Goal: Navigation & Orientation: Find specific page/section

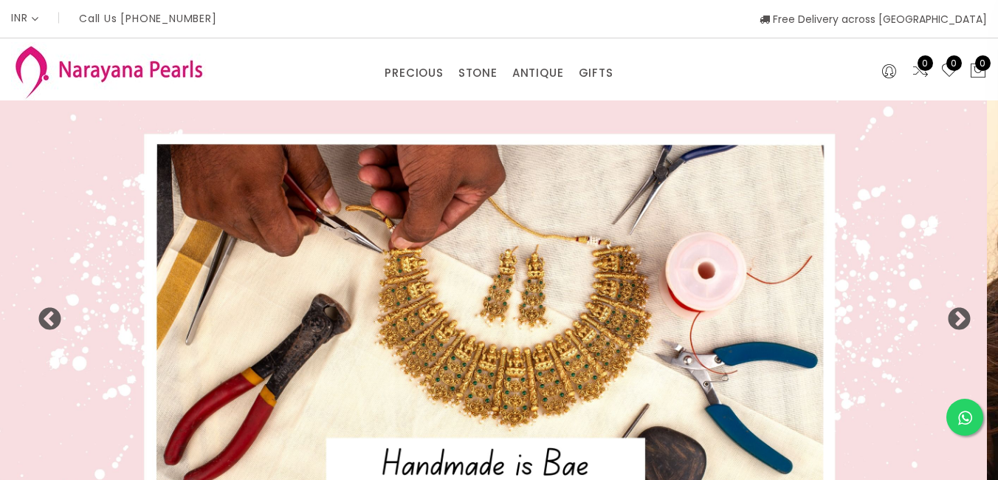
select select "INR"
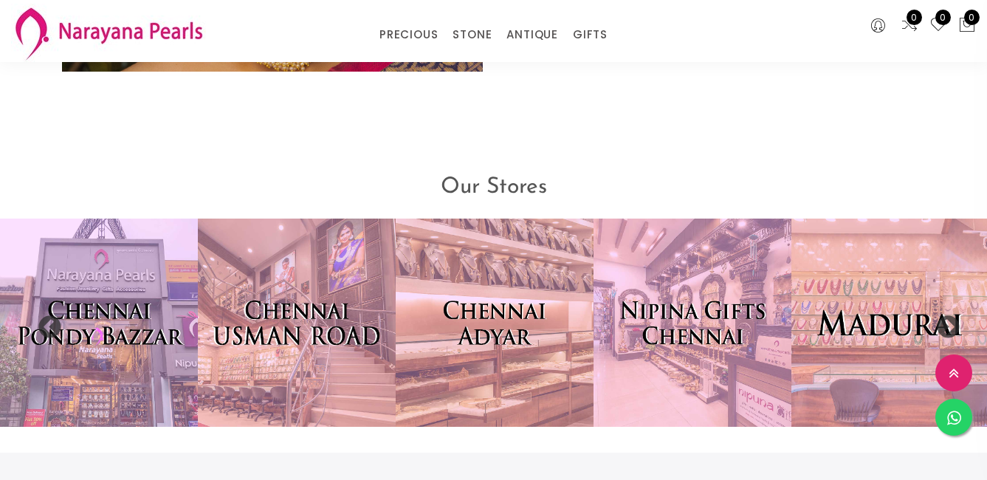
scroll to position [2884, 0]
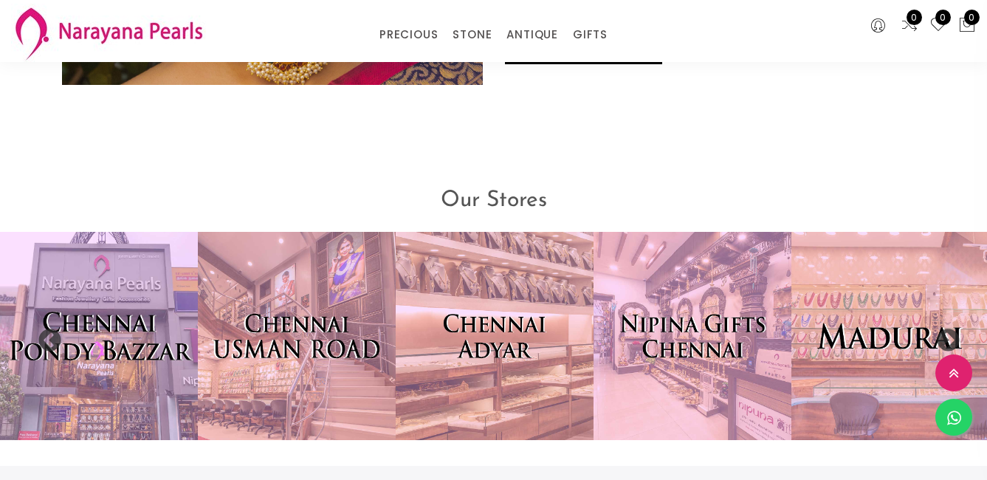
click at [140, 342] on img at bounding box center [99, 336] width 218 height 229
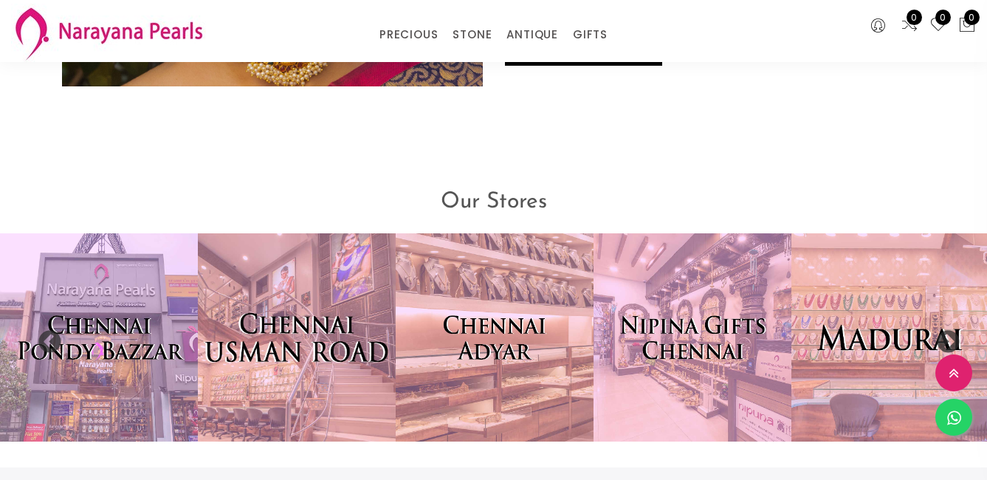
scroll to position [2885, 0]
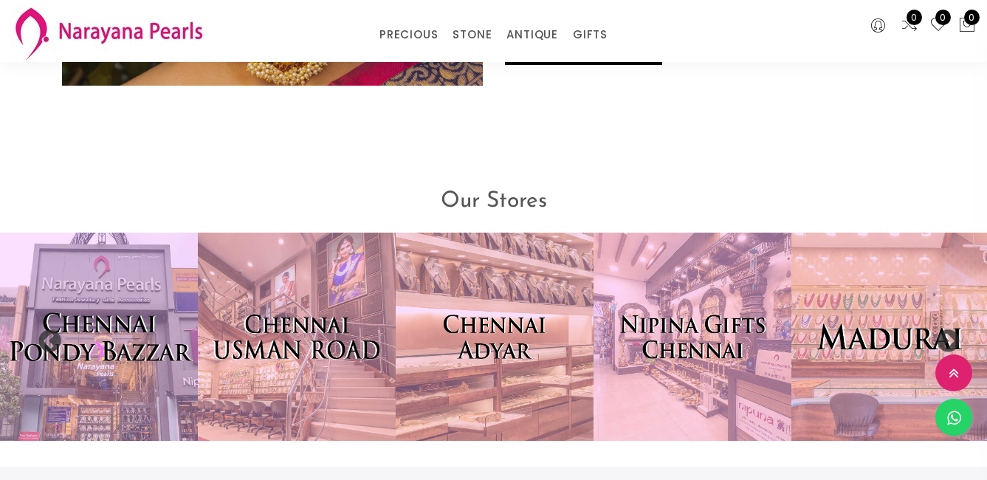
click at [157, 303] on img at bounding box center [99, 336] width 218 height 229
click at [157, 300] on img at bounding box center [98, 336] width 218 height 229
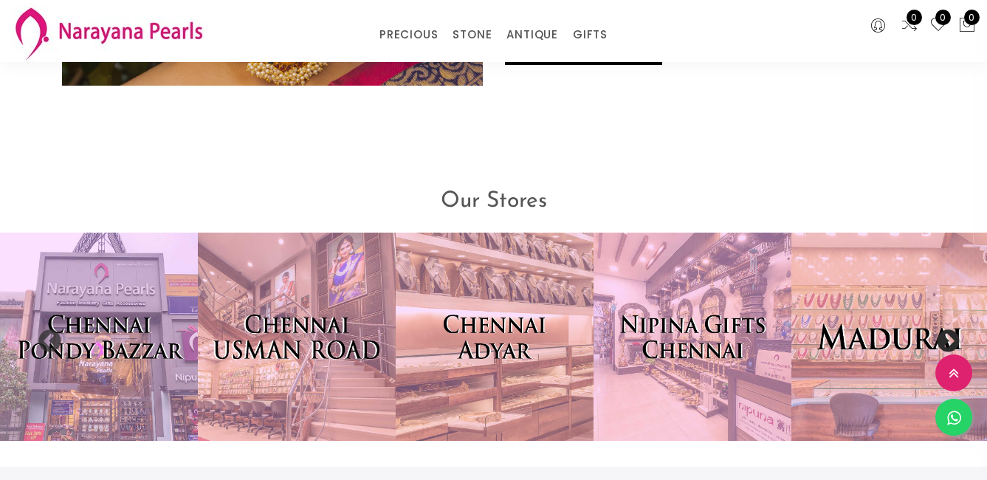
click at [949, 341] on button "Next" at bounding box center [943, 336] width 15 height 15
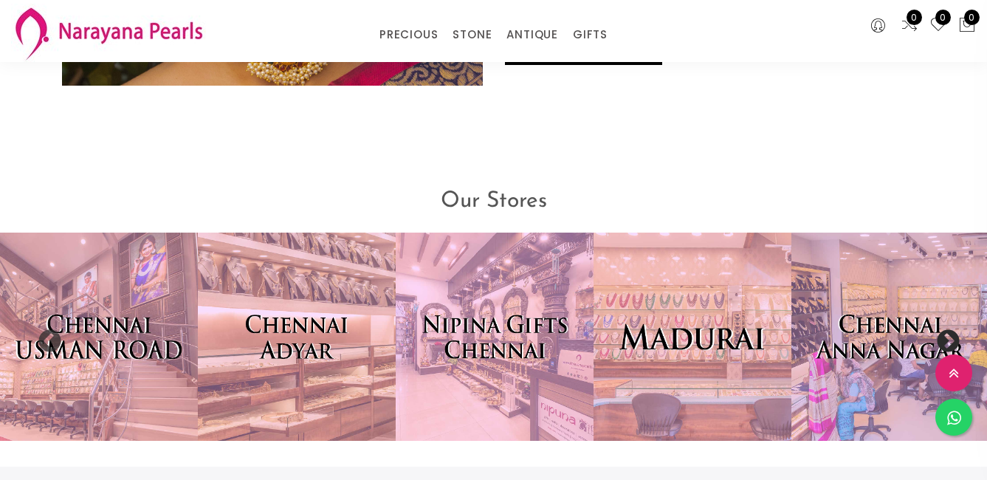
click at [949, 341] on button "Next" at bounding box center [943, 336] width 15 height 15
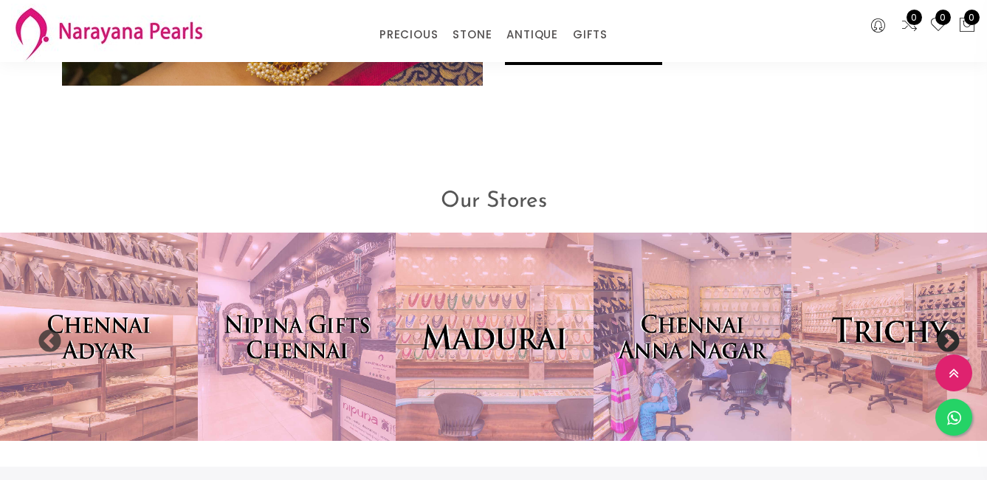
click at [949, 341] on button "Next" at bounding box center [943, 336] width 15 height 15
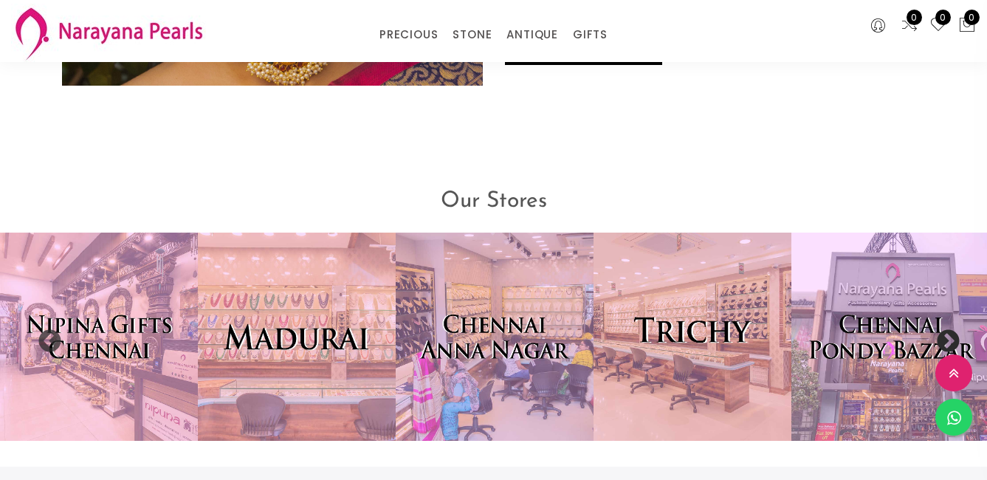
click at [949, 341] on button "Next" at bounding box center [943, 336] width 15 height 15
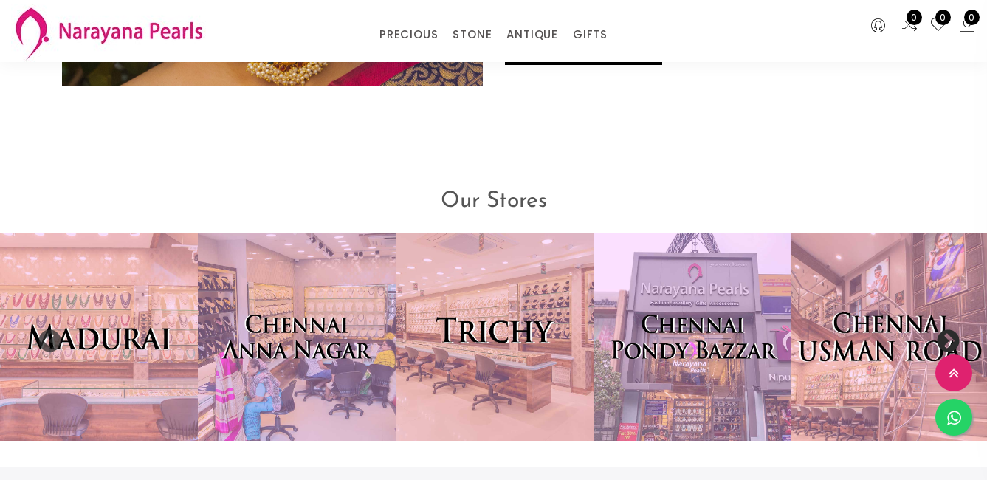
drag, startPoint x: 677, startPoint y: 333, endPoint x: 815, endPoint y: 292, distance: 143.2
click at [681, 333] on img at bounding box center [693, 337] width 198 height 208
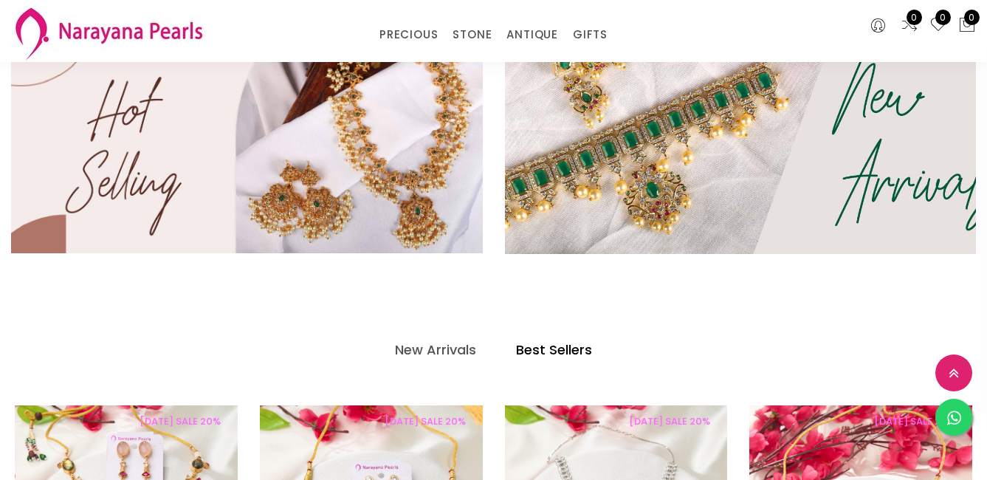
scroll to position [473, 0]
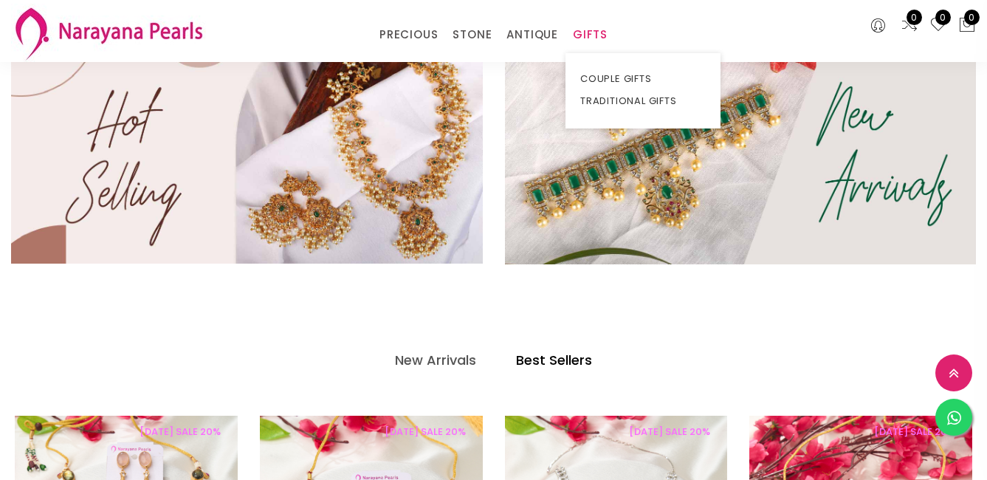
click at [589, 32] on link "GIFTS" at bounding box center [590, 35] width 35 height 22
click at [615, 78] on link "COUPLE GIFTS" at bounding box center [643, 79] width 126 height 22
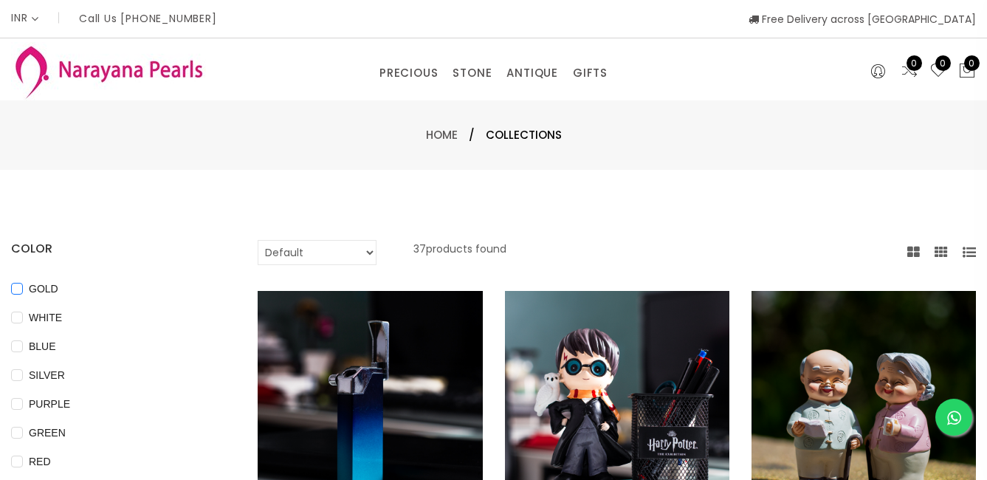
click at [32, 284] on span "GOLD" at bounding box center [43, 289] width 41 height 16
click at [23, 284] on input "GOLD" at bounding box center [17, 299] width 12 height 33
checkbox input "true"
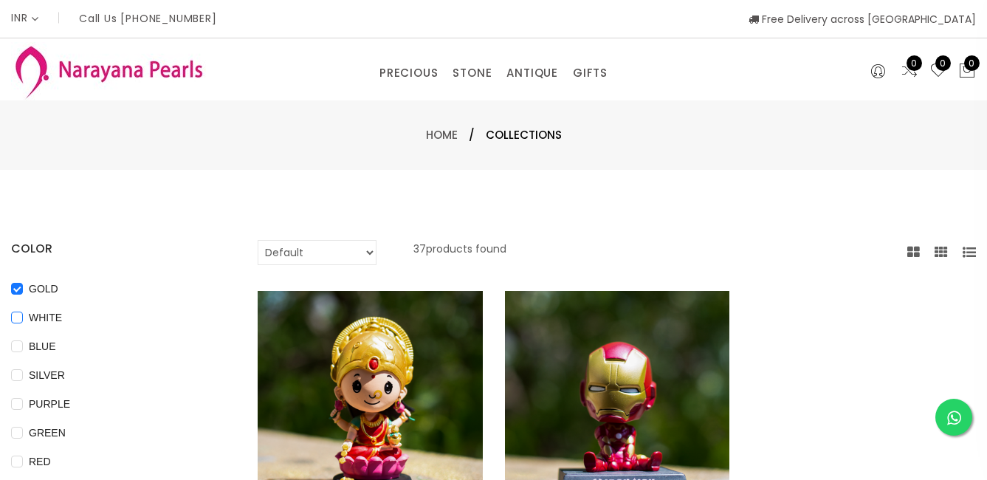
click at [34, 313] on span "WHITE" at bounding box center [45, 317] width 45 height 16
click at [23, 313] on input "WHITE" at bounding box center [17, 328] width 12 height 33
checkbox input "true"
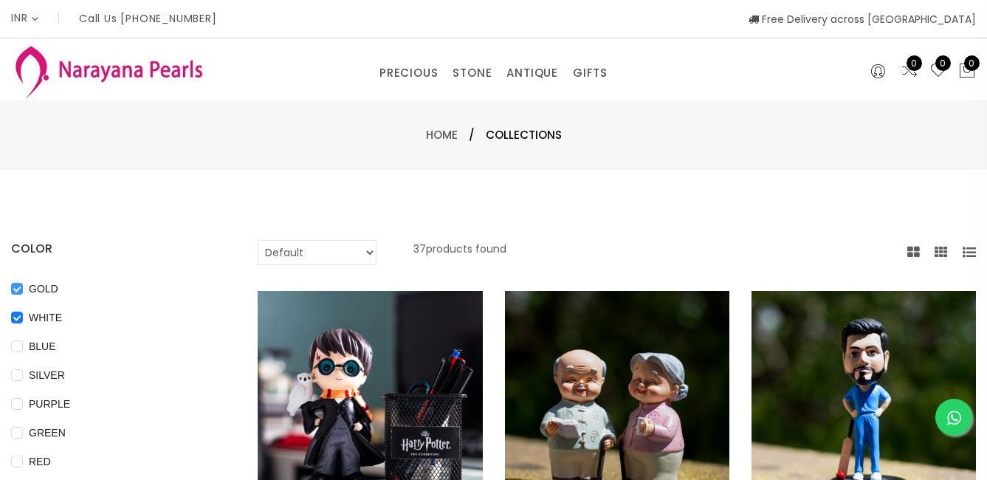
drag, startPoint x: 27, startPoint y: 281, endPoint x: 16, endPoint y: 290, distance: 14.2
click at [27, 282] on span "GOLD" at bounding box center [43, 289] width 41 height 16
click at [23, 283] on input "GOLD" at bounding box center [17, 299] width 12 height 33
checkbox input "false"
click at [19, 319] on input "WHITE" at bounding box center [17, 328] width 12 height 33
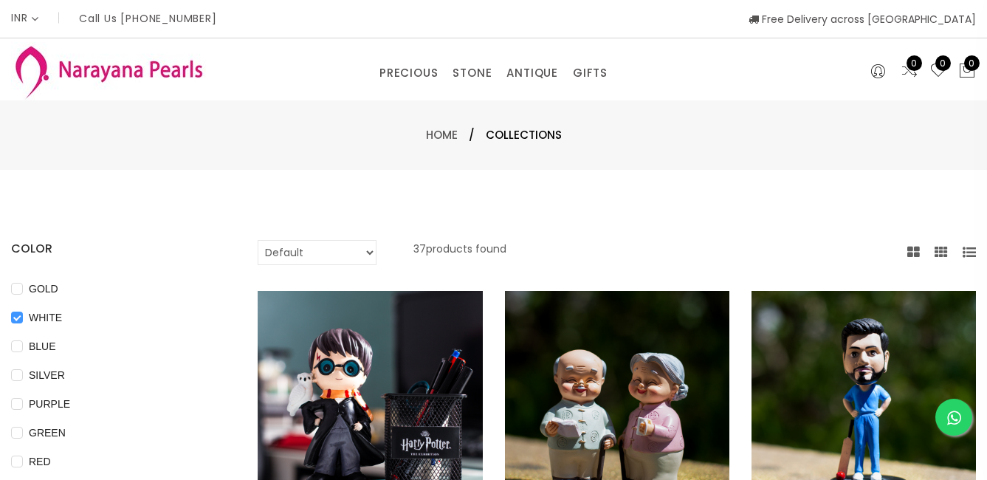
checkbox input "false"
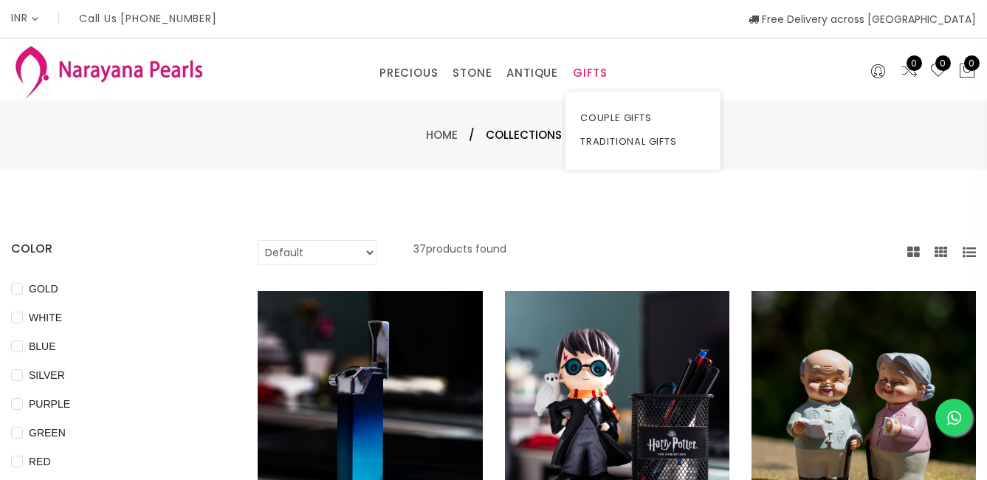
click at [580, 65] on link "GIFTS" at bounding box center [590, 73] width 35 height 22
click at [620, 139] on link "TRADITIONAL GIFTS" at bounding box center [643, 142] width 126 height 24
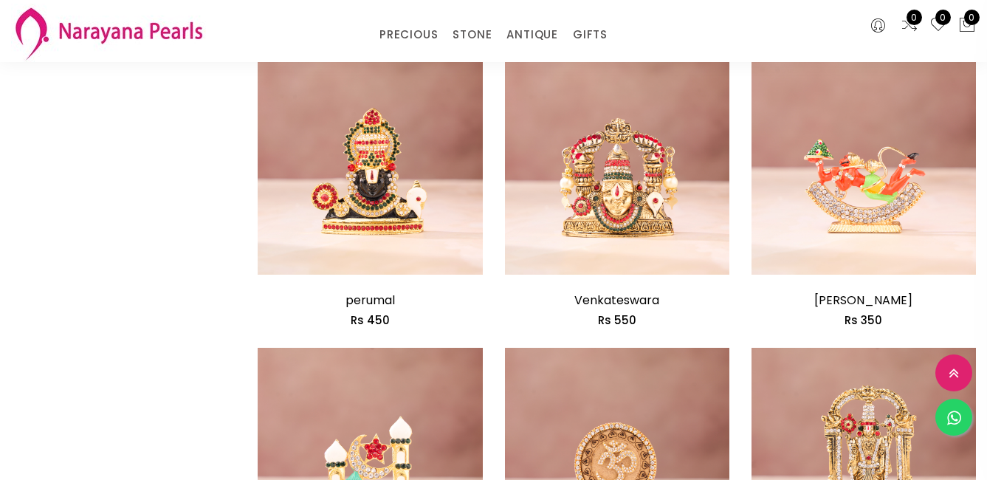
scroll to position [552, 0]
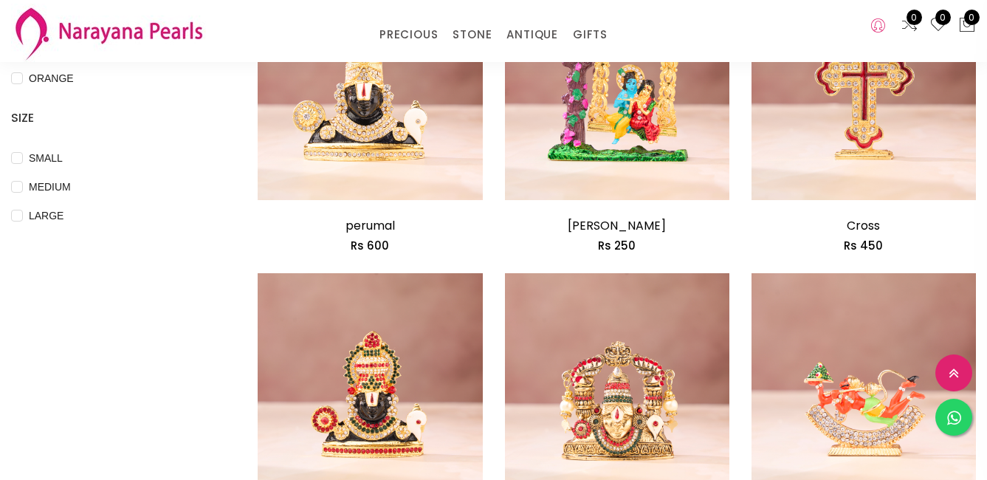
click at [879, 26] on icon at bounding box center [878, 26] width 14 height 18
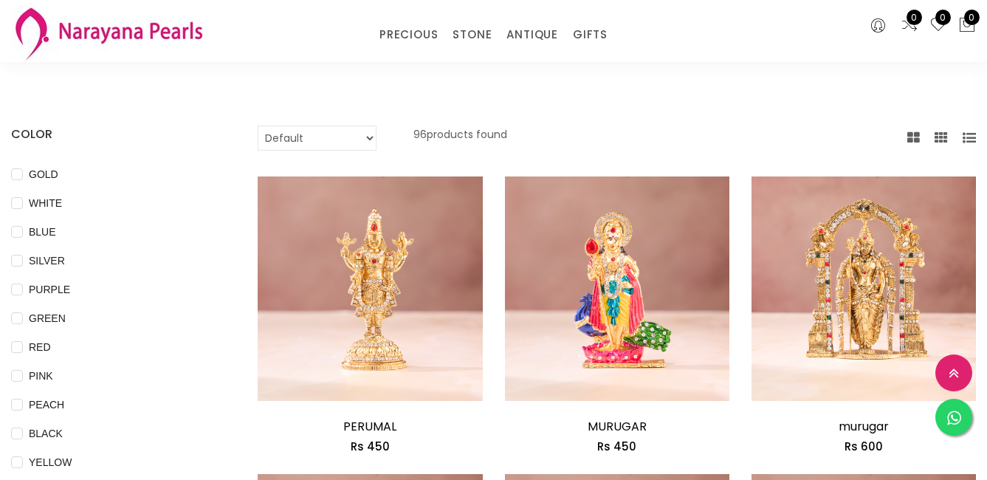
scroll to position [0, 0]
